Goal: Information Seeking & Learning: Find specific fact

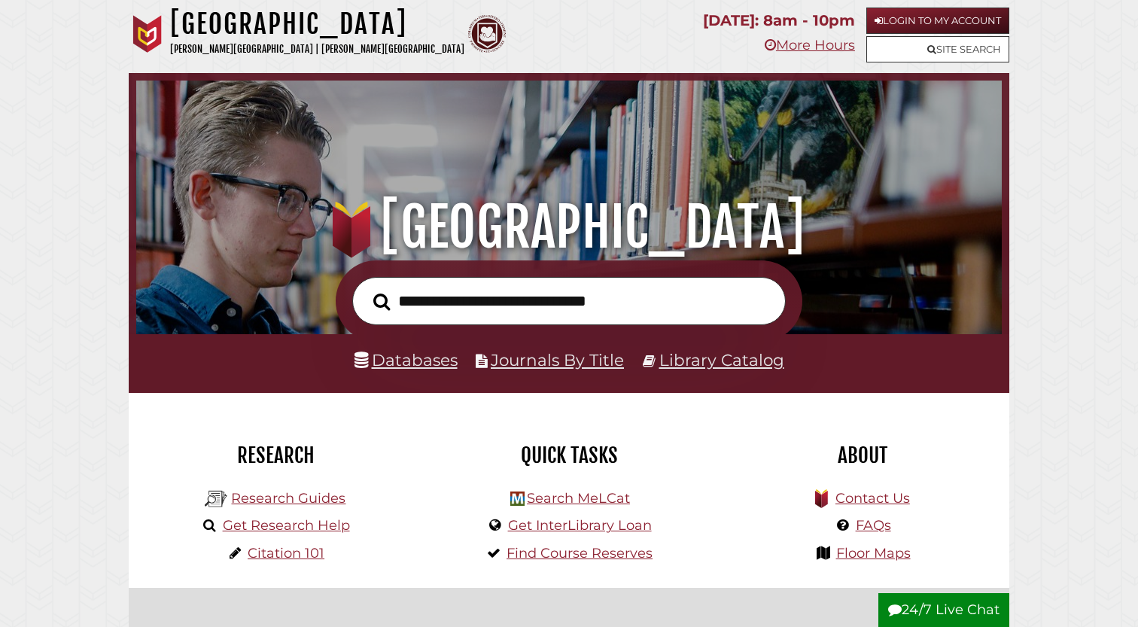
scroll to position [286, 858]
click at [643, 27] on div "Hekman Library Calvin University | Calvin Theological Seminary" at bounding box center [410, 37] width 563 height 58
click at [543, 322] on input "text" at bounding box center [568, 301] width 433 height 49
click at [351, 239] on polygon at bounding box center [342, 232] width 19 height 52
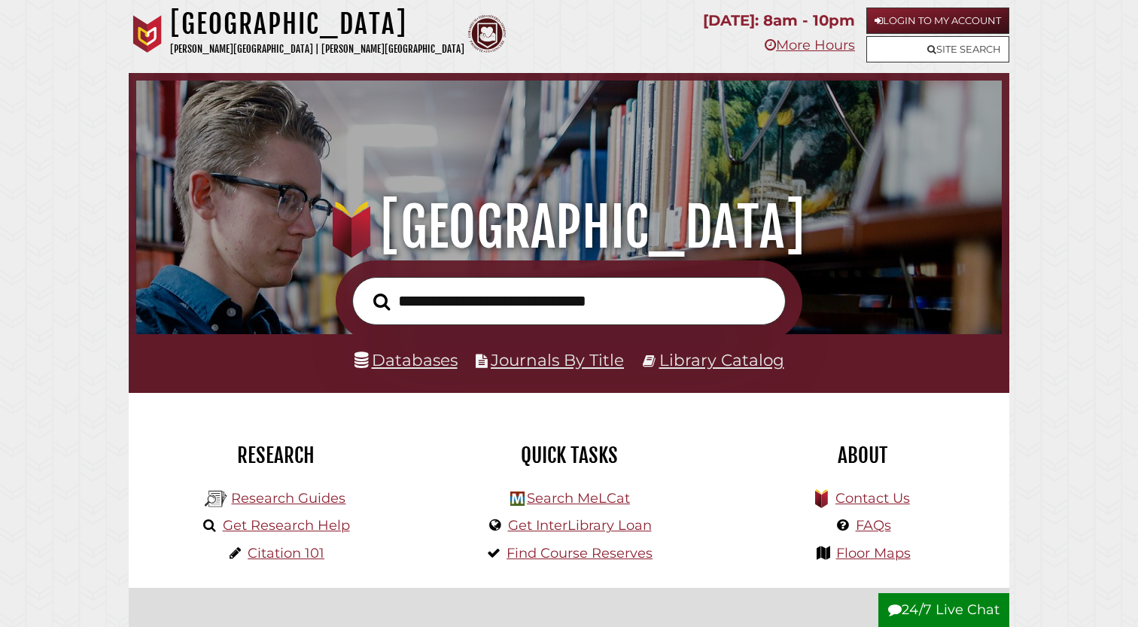
click at [605, 337] on form at bounding box center [569, 301] width 467 height 82
click at [605, 286] on input "text" at bounding box center [568, 301] width 433 height 49
type input "*"
click at [704, 361] on link "Library Catalog" at bounding box center [721, 360] width 125 height 20
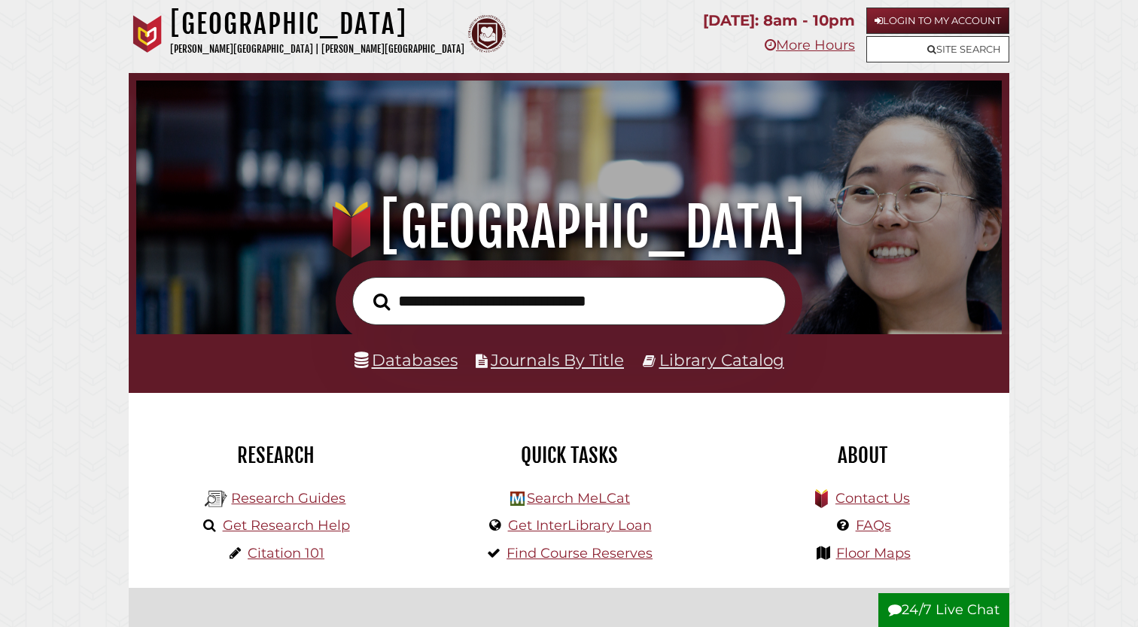
scroll to position [286, 858]
type input "**********"
click at [382, 301] on button "Search" at bounding box center [382, 302] width 32 height 26
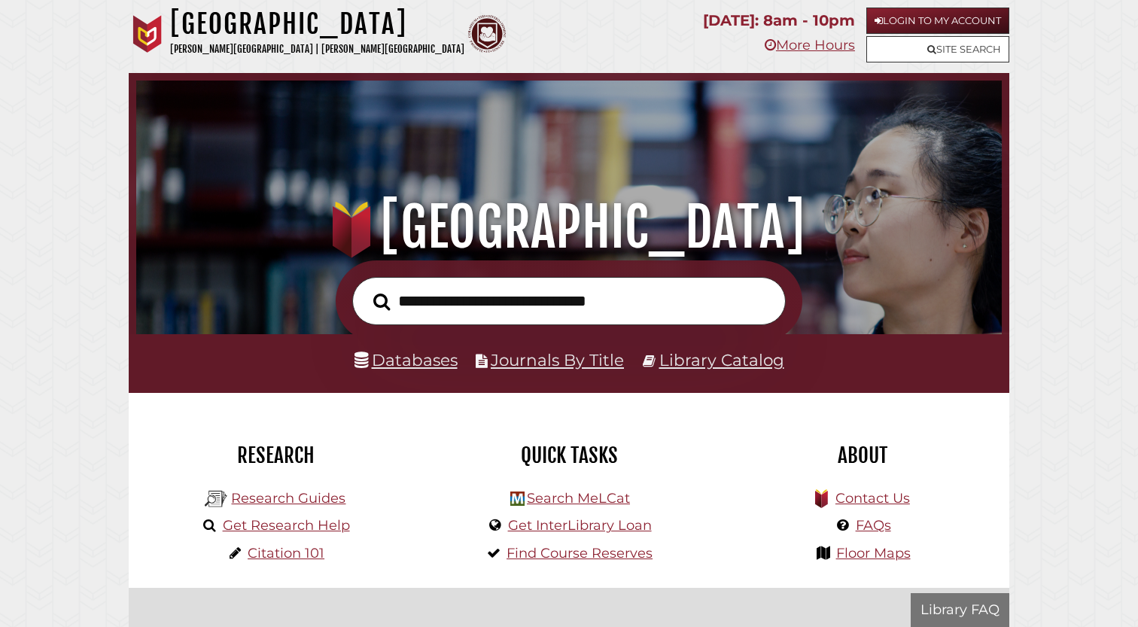
scroll to position [286, 858]
click at [451, 290] on input "text" at bounding box center [568, 301] width 433 height 49
type input "*"
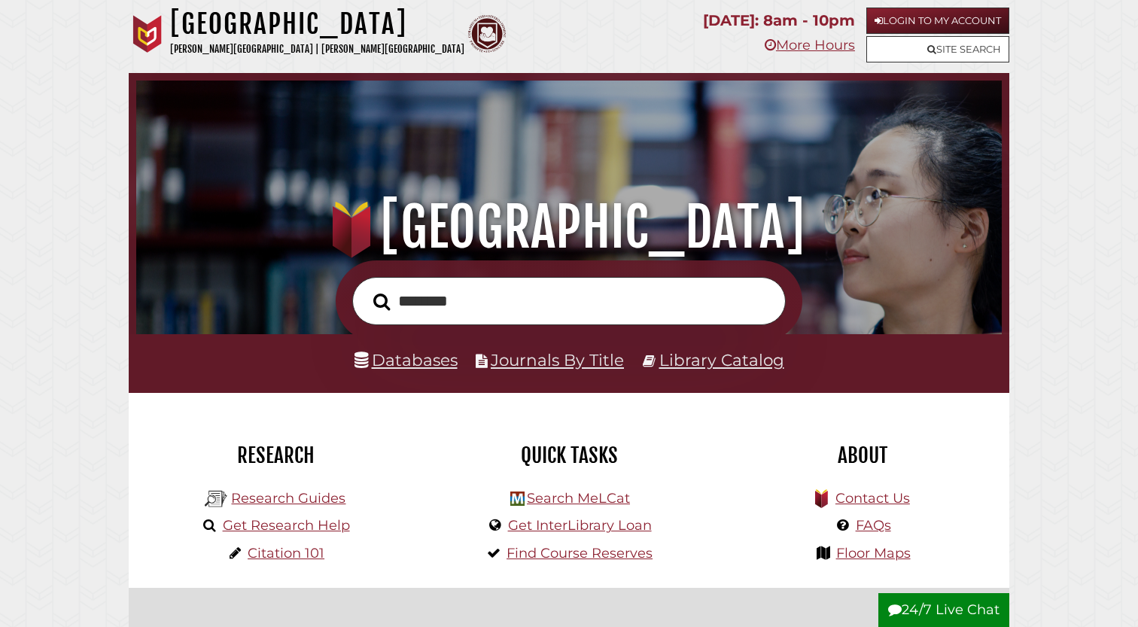
type input "********"
click at [382, 301] on button "Search" at bounding box center [382, 302] width 32 height 26
type input "**********"
click at [382, 301] on button "Search" at bounding box center [382, 302] width 32 height 26
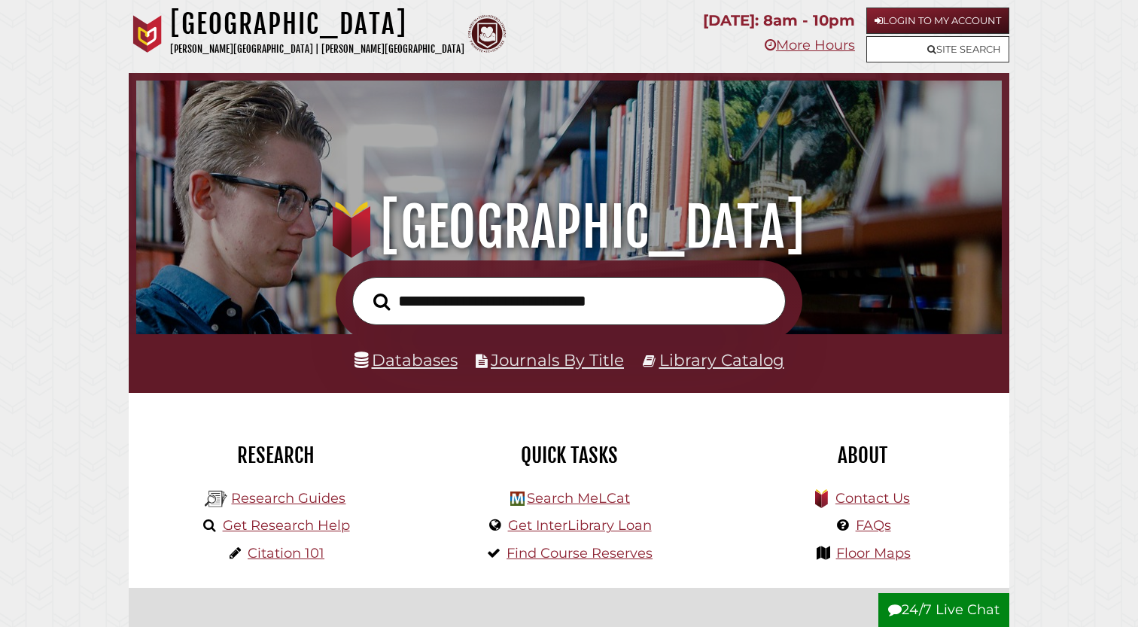
scroll to position [286, 858]
click at [540, 322] on input "text" at bounding box center [568, 301] width 433 height 49
type input "**********"
click at [382, 301] on button "Search" at bounding box center [382, 302] width 32 height 26
